Goal: Check status: Check status

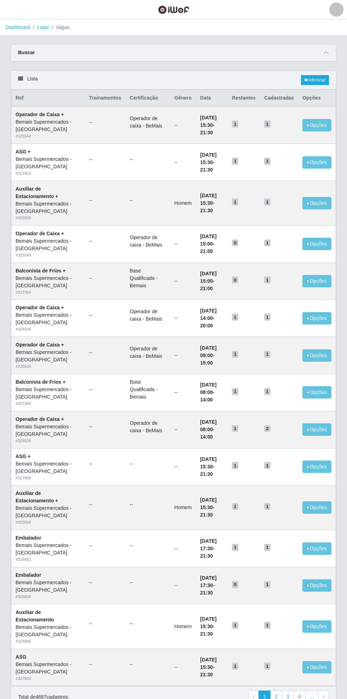
click at [13, 26] on link "Dashboard" at bounding box center [18, 27] width 24 height 6
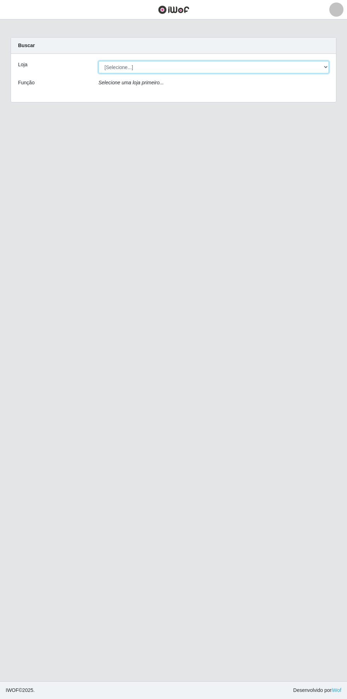
click at [327, 66] on select "[Selecione...] Bemais Supermercados - [GEOGRAPHIC_DATA]" at bounding box center [214, 67] width 231 height 12
select select "250"
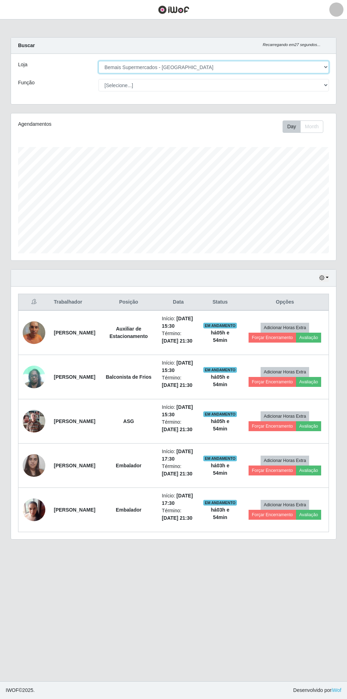
scroll to position [147, 325]
click at [326, 281] on button "button" at bounding box center [324, 278] width 10 height 8
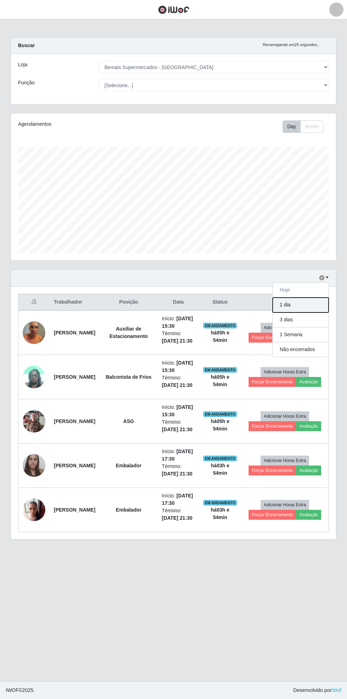
click at [296, 302] on button "1 dia" at bounding box center [301, 305] width 56 height 15
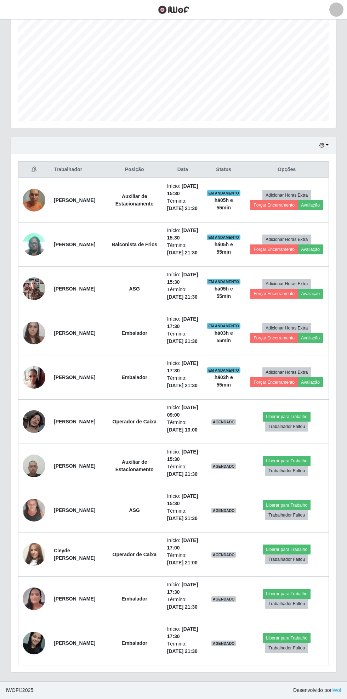
scroll to position [294, 0]
